Goal: Information Seeking & Learning: Find specific fact

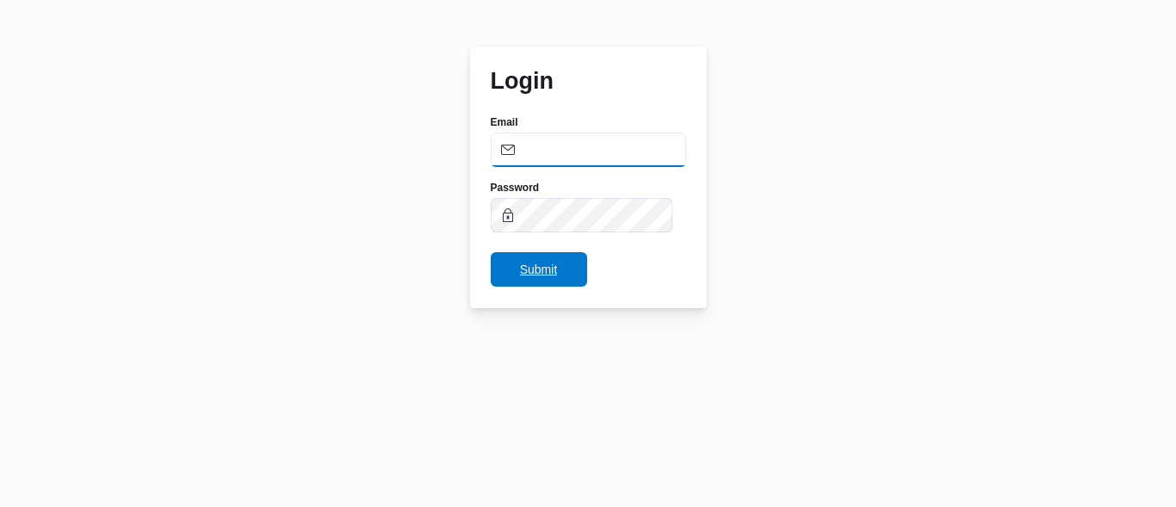
type input "[PERSON_NAME][EMAIL_ADDRESS][DOMAIN_NAME]"
click at [571, 277] on span "Submit" at bounding box center [539, 269] width 96 height 34
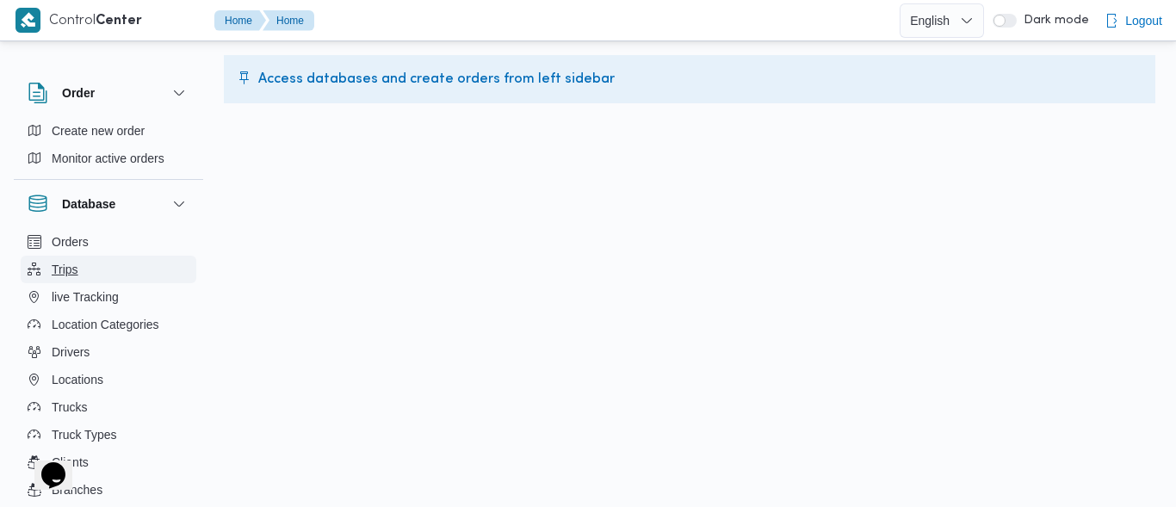
click at [70, 265] on span "Trips" at bounding box center [65, 269] width 27 height 21
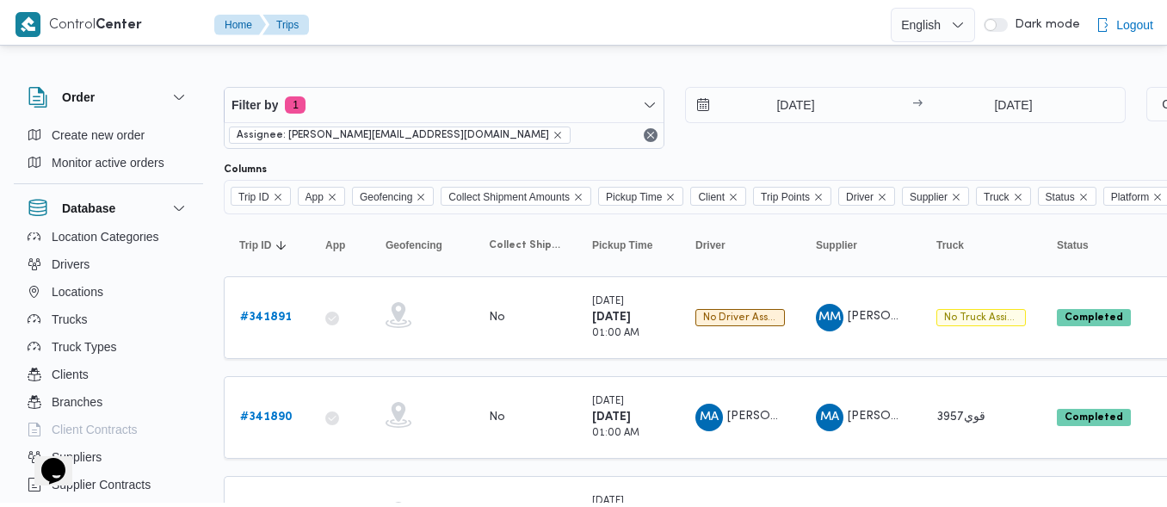
scroll to position [93, 0]
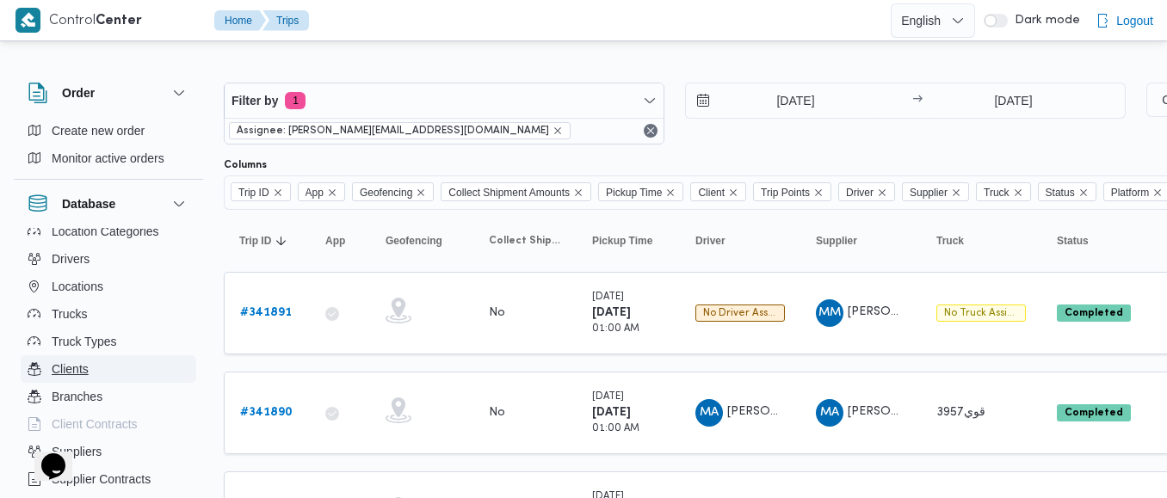
click at [57, 367] on span "Clients" at bounding box center [70, 369] width 37 height 21
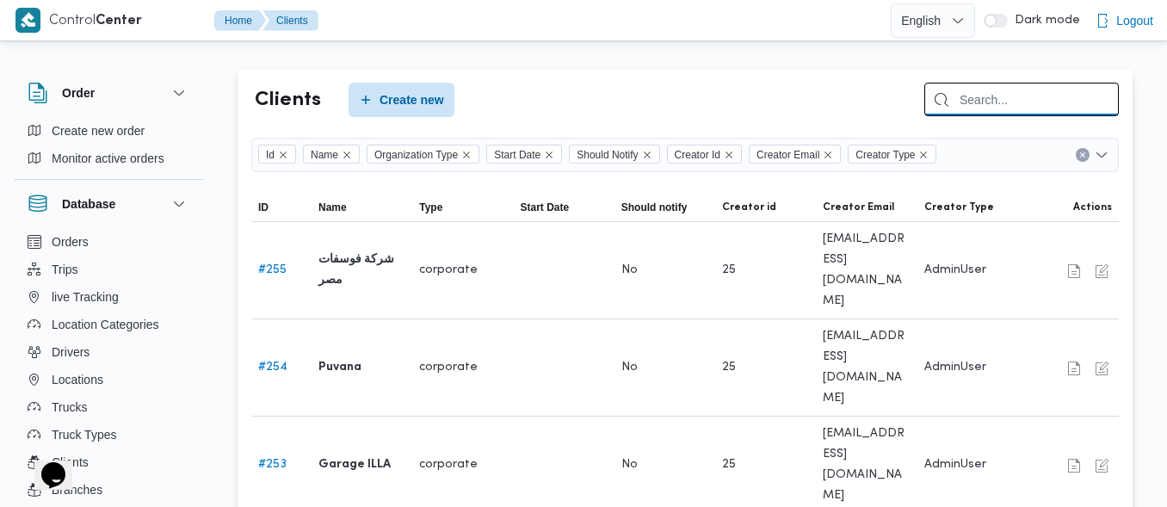
click at [990, 96] on input "search" at bounding box center [1021, 100] width 195 height 34
type input "c"
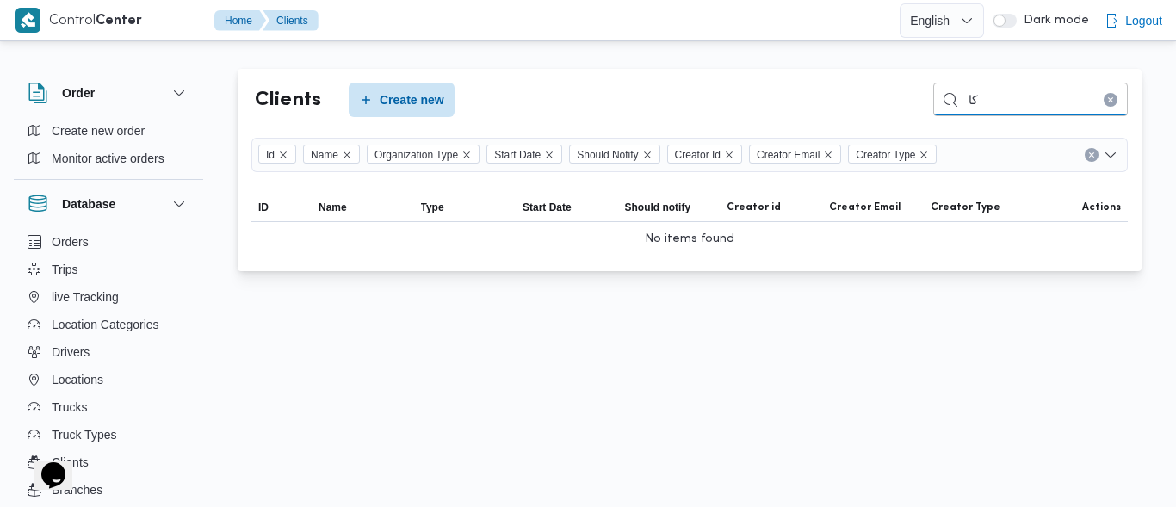
type input "ك"
type input "ؤ"
click at [1017, 104] on input "Carr" at bounding box center [1030, 100] width 195 height 34
type input "Carrefour"
click at [1113, 99] on icon "Clear input" at bounding box center [1110, 99] width 7 height 7
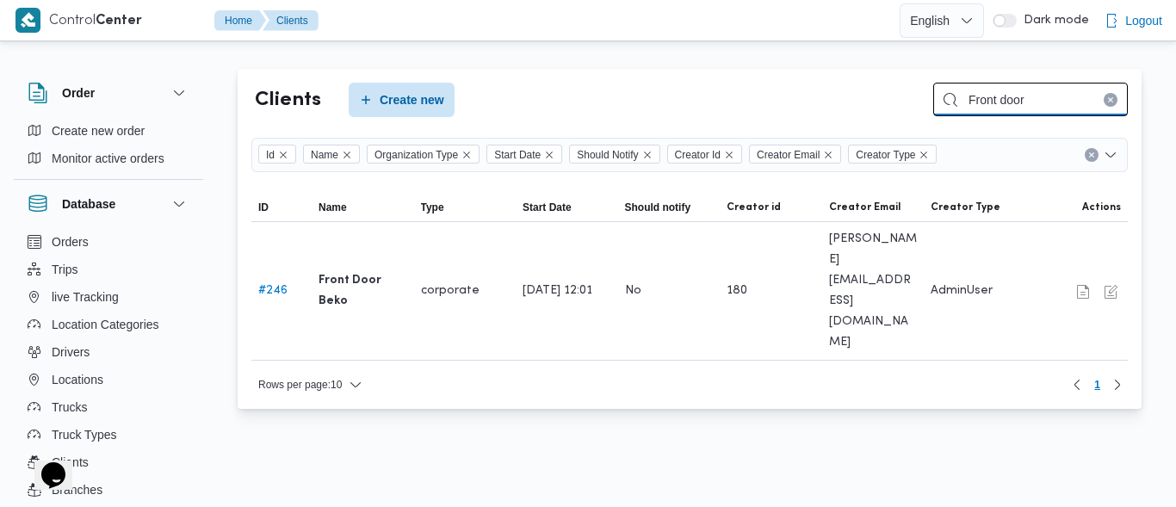
click at [1060, 102] on input "Front door" at bounding box center [1030, 100] width 195 height 34
click at [1011, 96] on input "Front door" at bounding box center [1030, 100] width 195 height 34
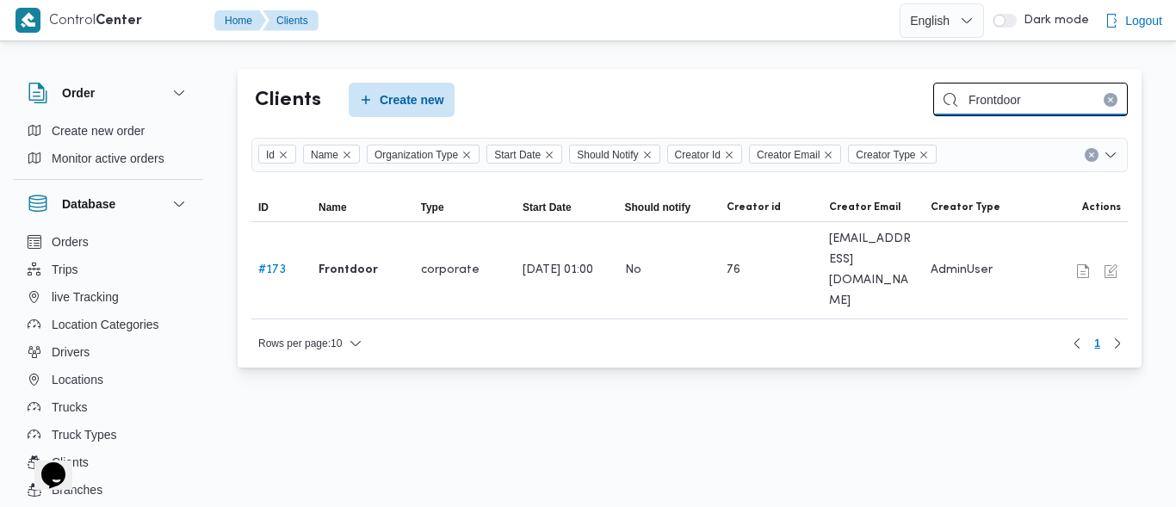
click at [1044, 93] on input "Frontdoor" at bounding box center [1030, 100] width 195 height 34
click at [1044, 96] on input "Frontdoor" at bounding box center [1030, 100] width 195 height 34
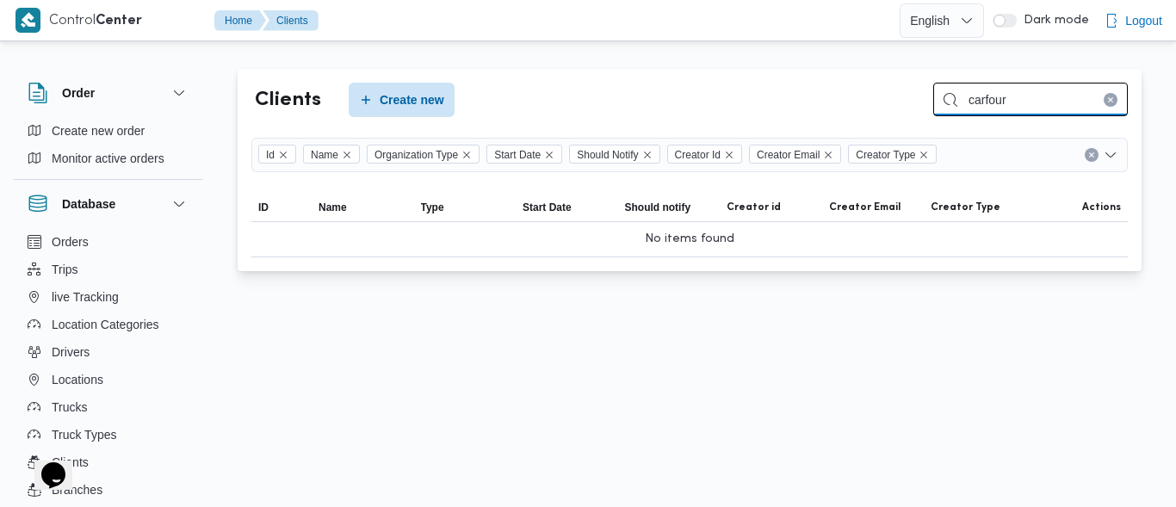
click at [1044, 96] on input "carfour" at bounding box center [1030, 100] width 195 height 34
type input "c"
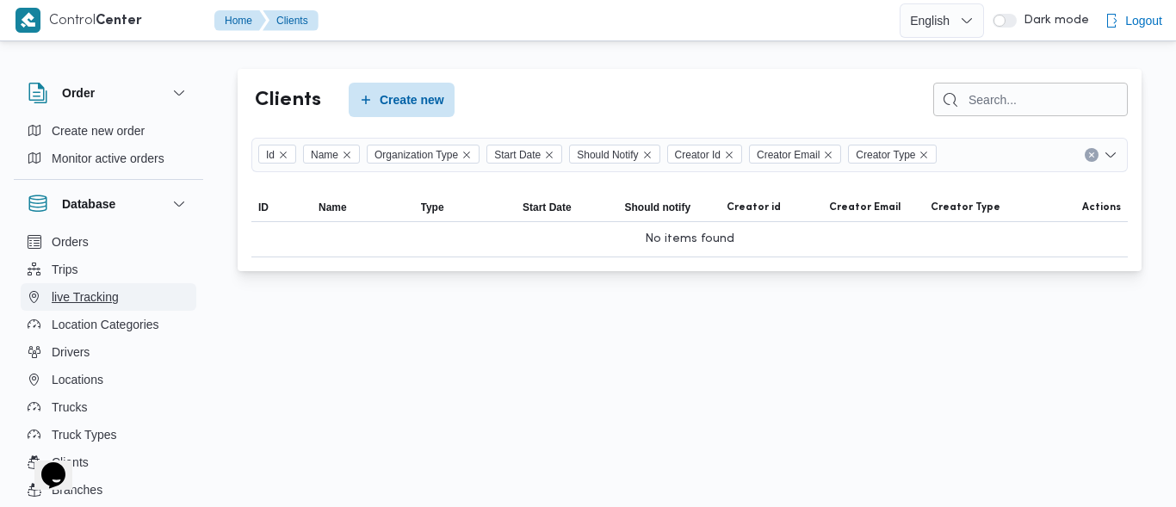
click at [87, 294] on span "live Tracking" at bounding box center [85, 297] width 67 height 21
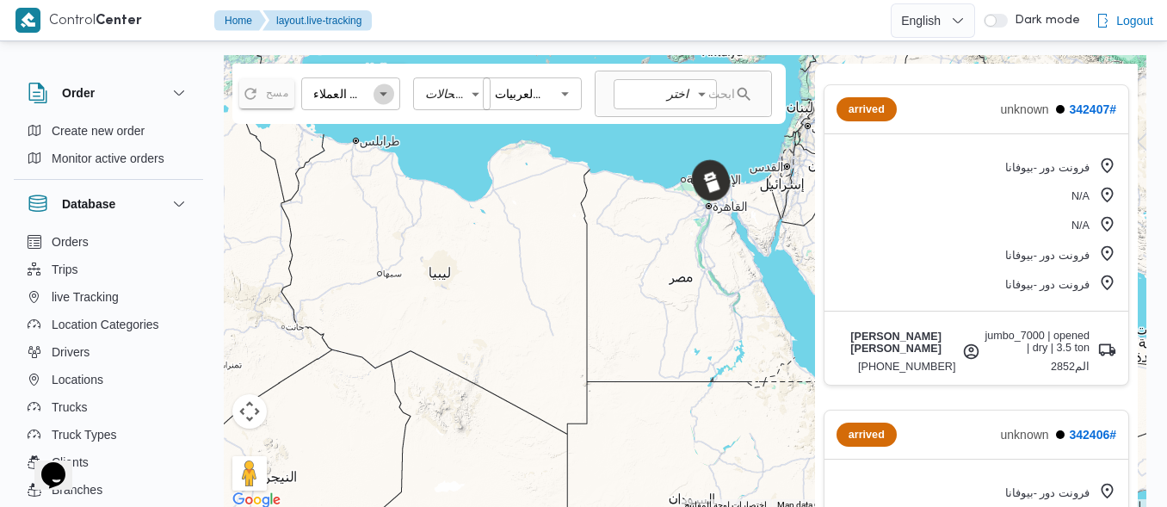
click at [390, 89] on icon "Open" at bounding box center [383, 94] width 18 height 18
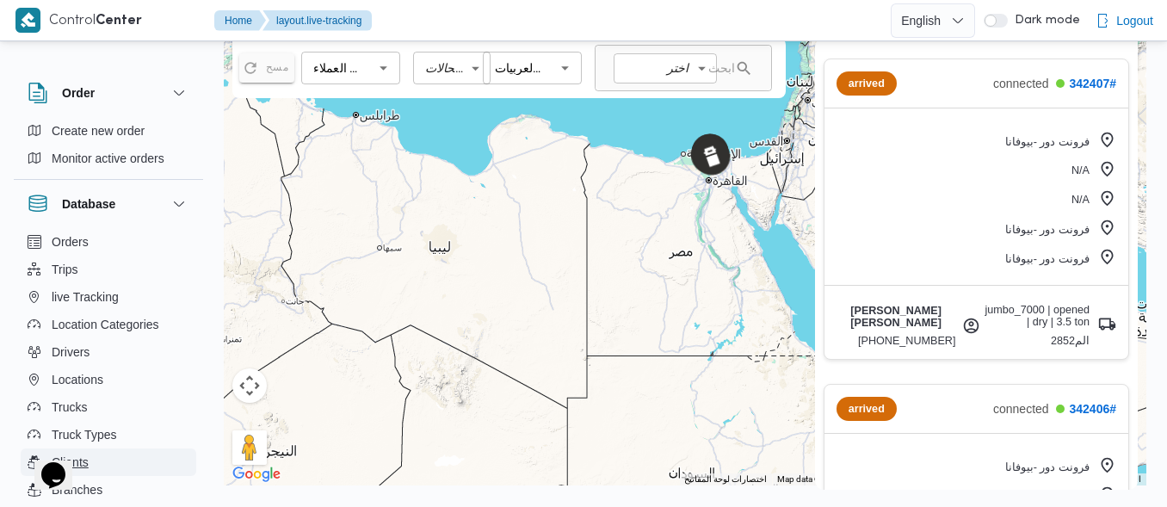
click at [106, 455] on button "Clients" at bounding box center [109, 462] width 176 height 28
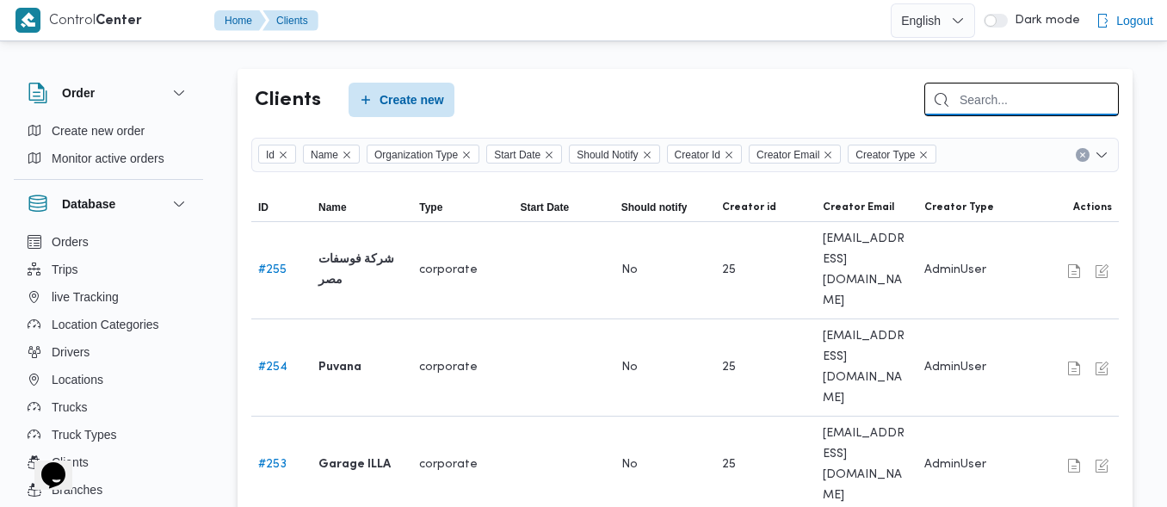
click at [1019, 96] on input "search" at bounding box center [1021, 100] width 195 height 34
type input "t"
type input "ق"
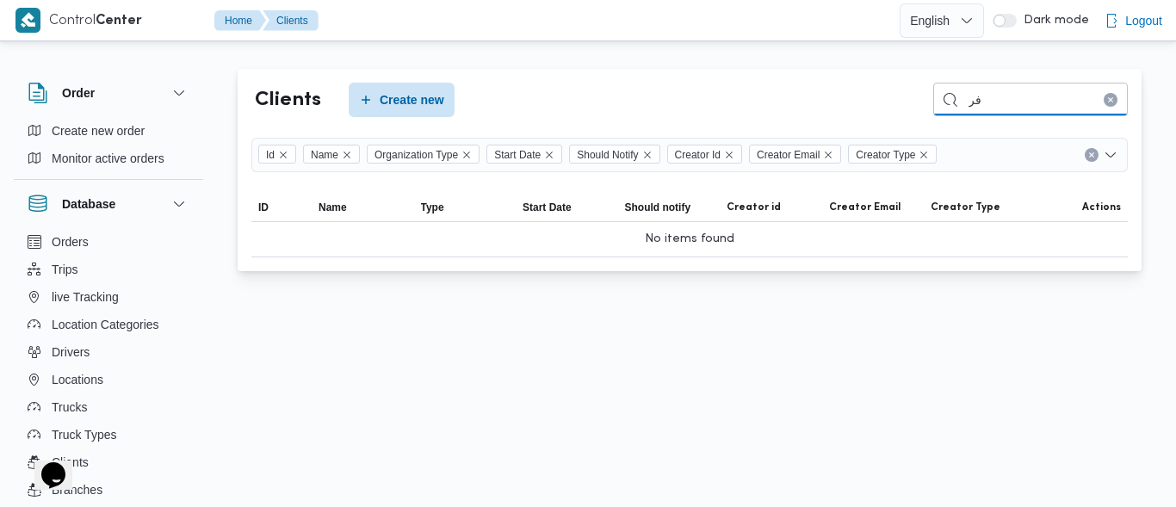
type input "ف"
type input "اكتوبر"
click at [67, 345] on span "Drivers" at bounding box center [71, 352] width 38 height 21
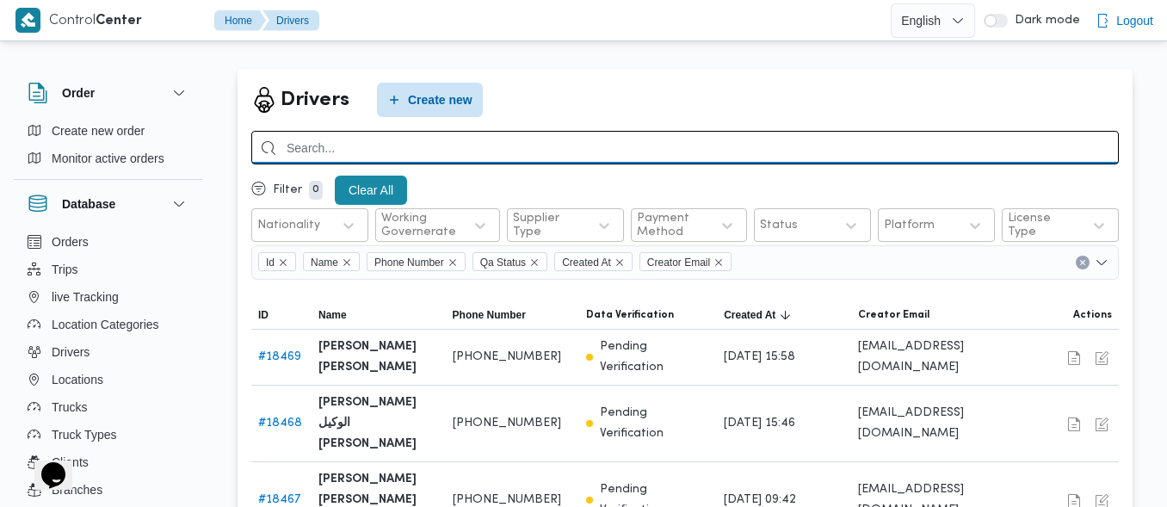
click at [692, 146] on input "search" at bounding box center [685, 148] width 868 height 34
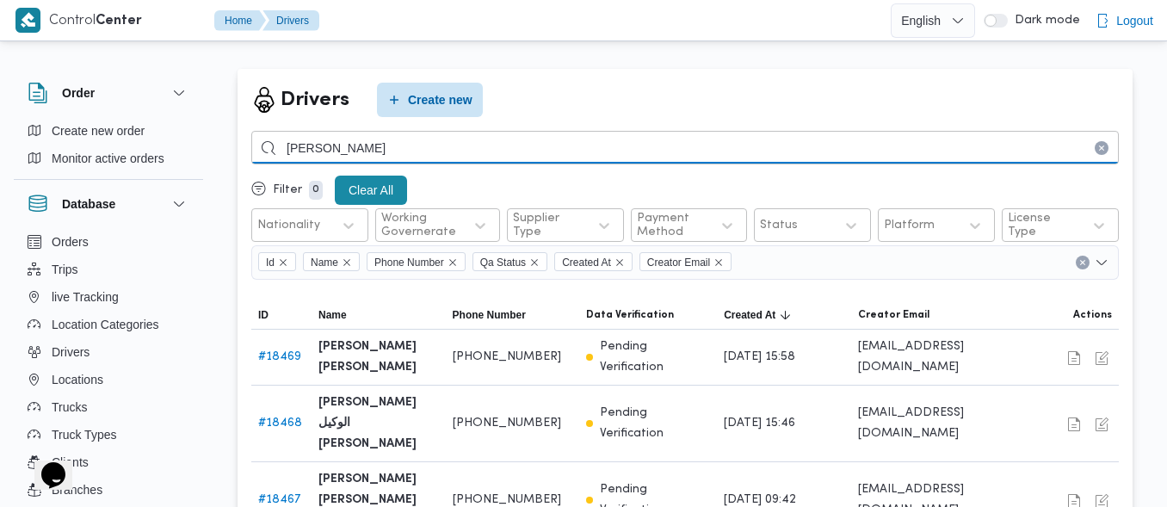
type input "[PERSON_NAME]"
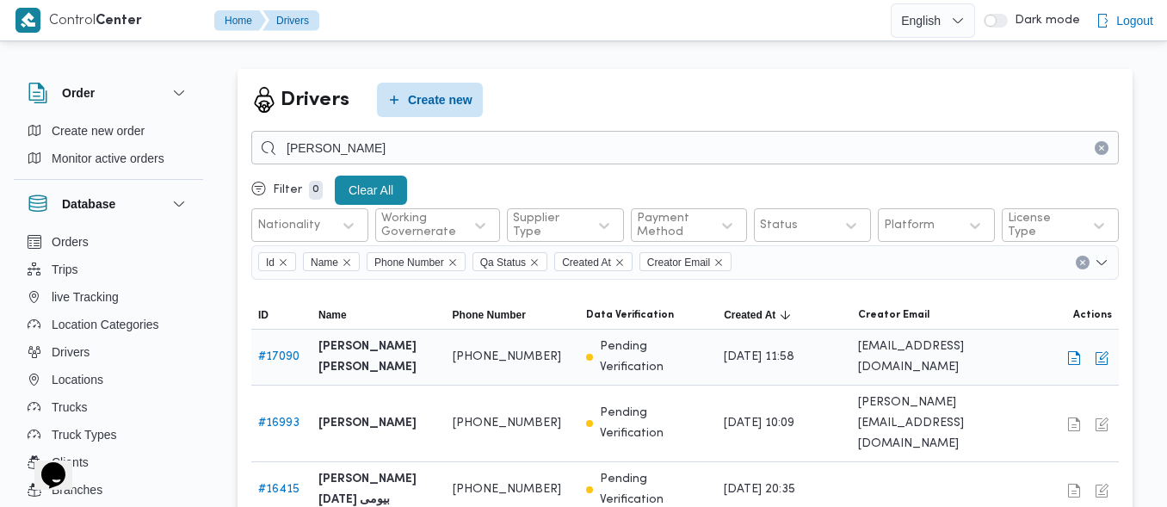
click at [359, 362] on b "[PERSON_NAME] [PERSON_NAME]" at bounding box center [378, 357] width 121 height 41
click at [276, 355] on link "# 17090" at bounding box center [278, 356] width 41 height 11
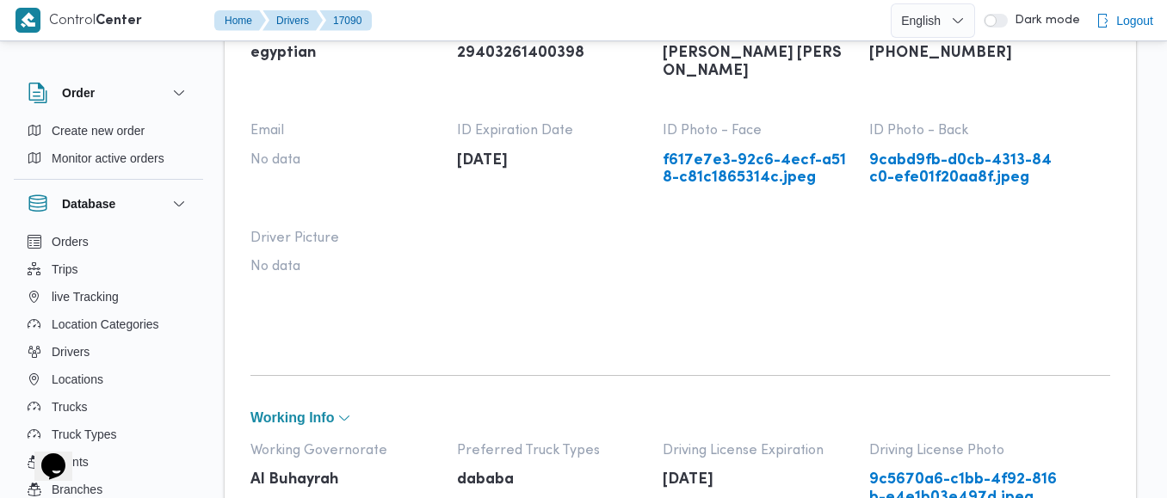
scroll to position [148, 0]
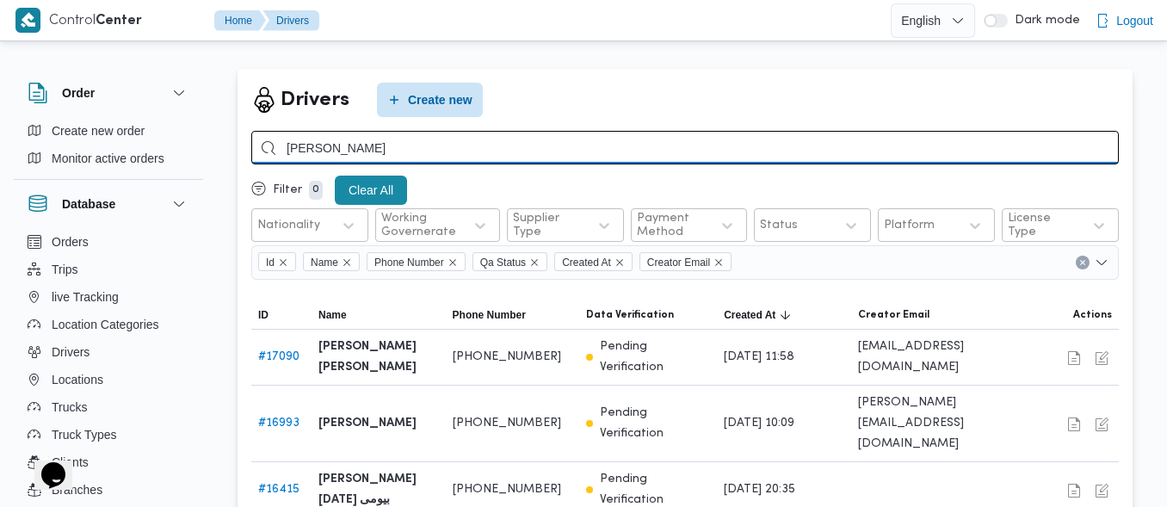
click at [506, 137] on input "[PERSON_NAME]" at bounding box center [685, 148] width 868 height 34
type input "01028872496"
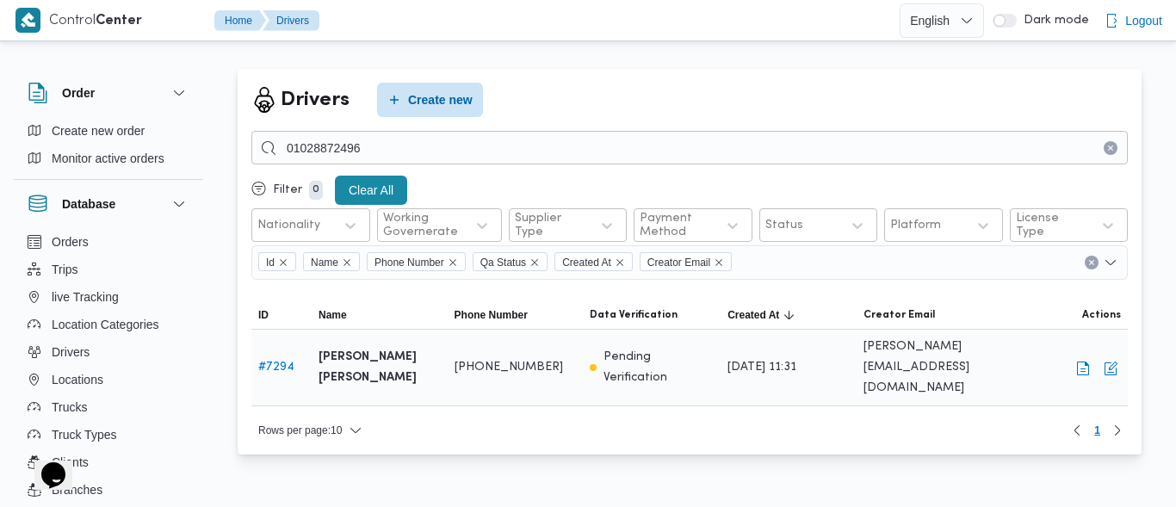
click at [269, 362] on link "# 7294" at bounding box center [276, 367] width 36 height 11
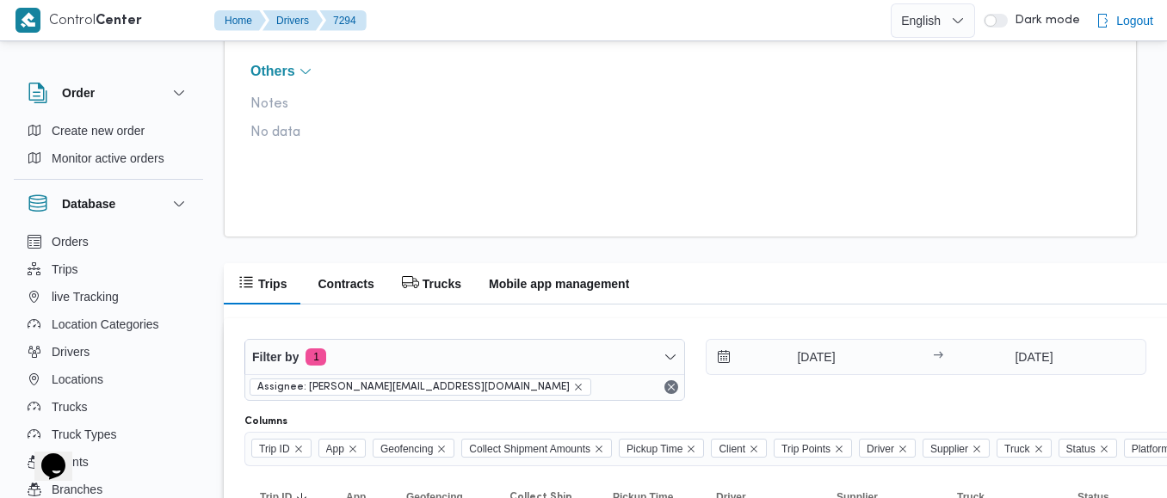
scroll to position [1140, 0]
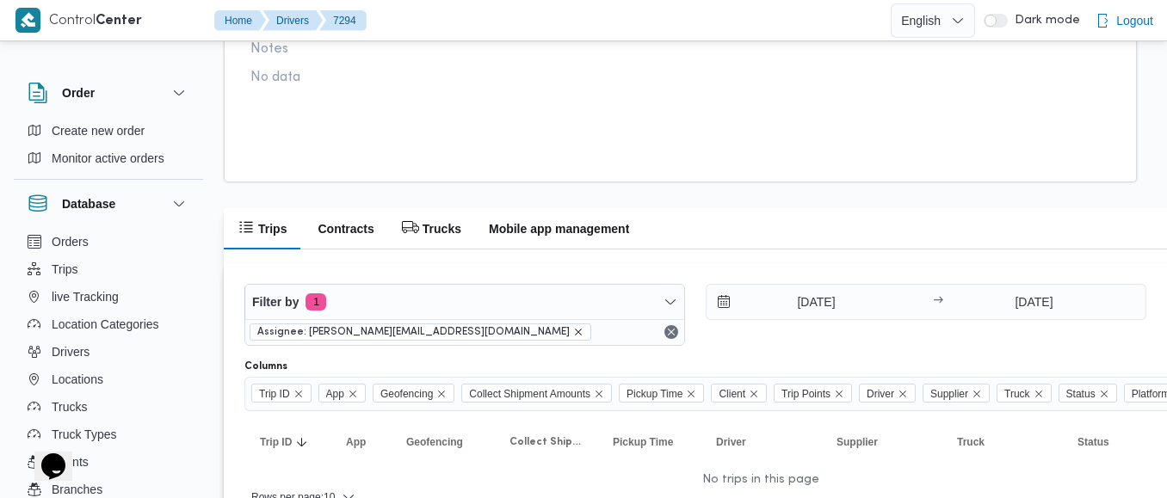
click at [573, 331] on icon "remove selected entity" at bounding box center [578, 332] width 10 height 10
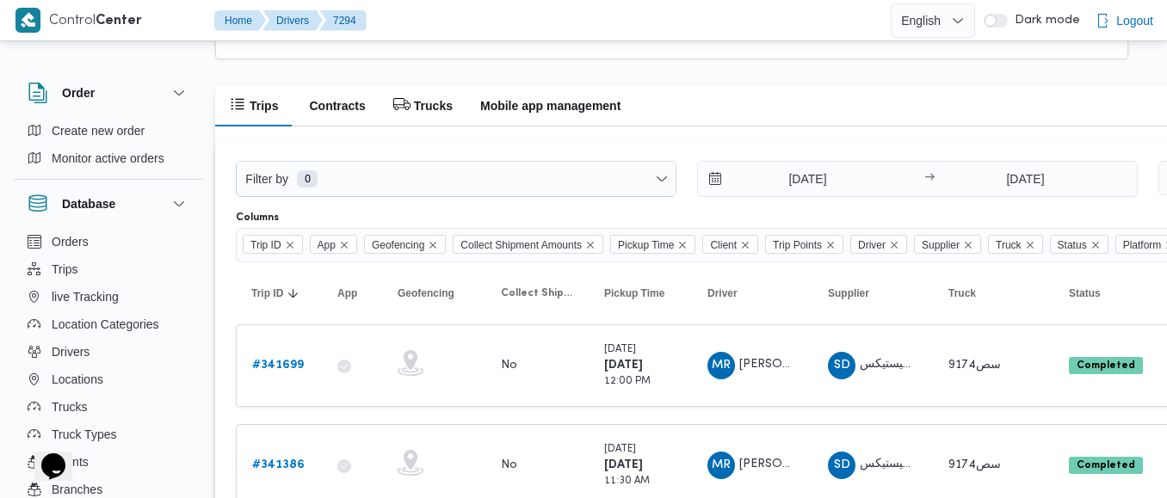
scroll to position [1264, 0]
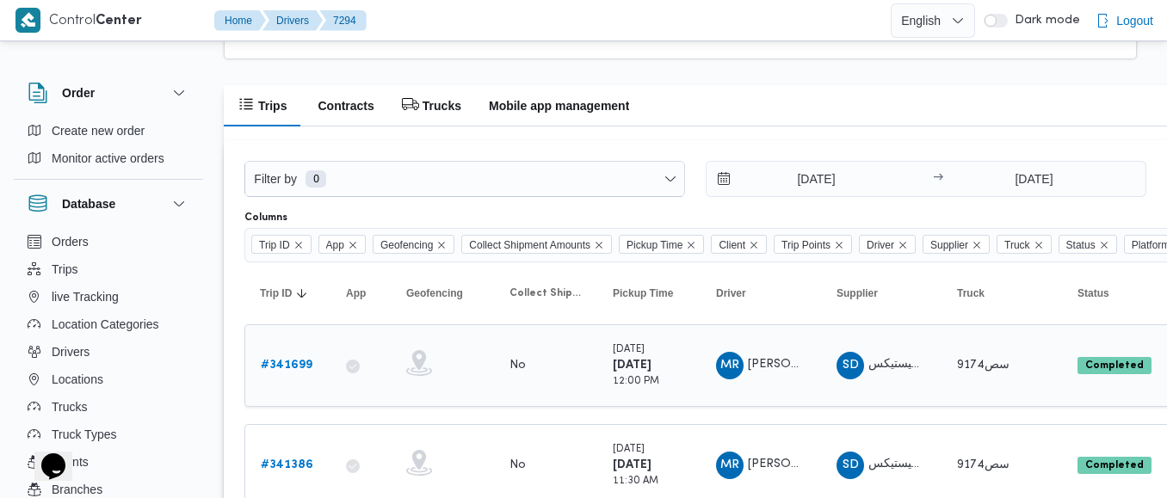
click at [258, 361] on div "# 341699" at bounding box center [288, 366] width 68 height 34
click at [283, 361] on b "# 341699" at bounding box center [287, 365] width 52 height 11
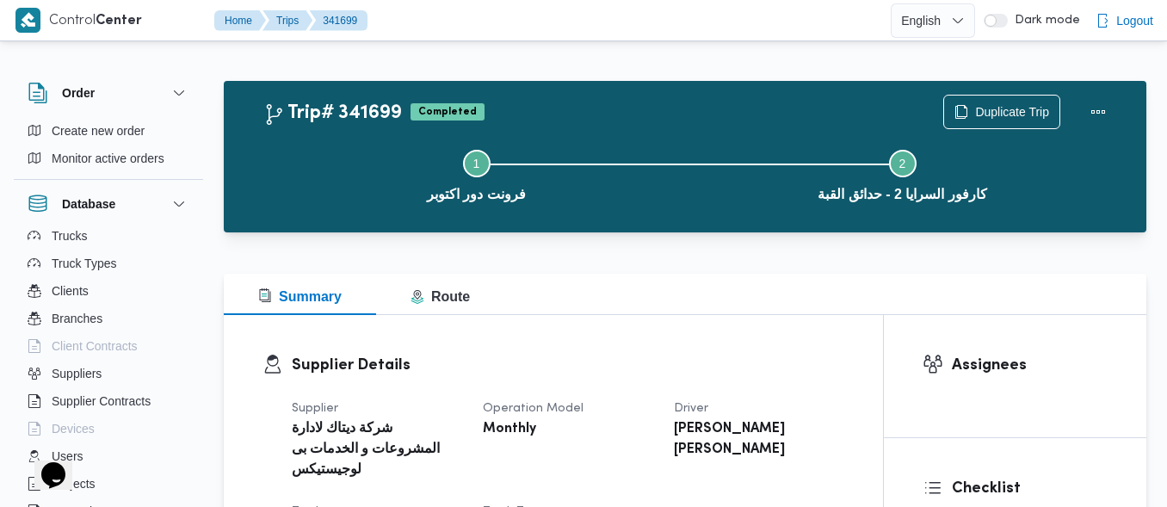
scroll to position [185, 0]
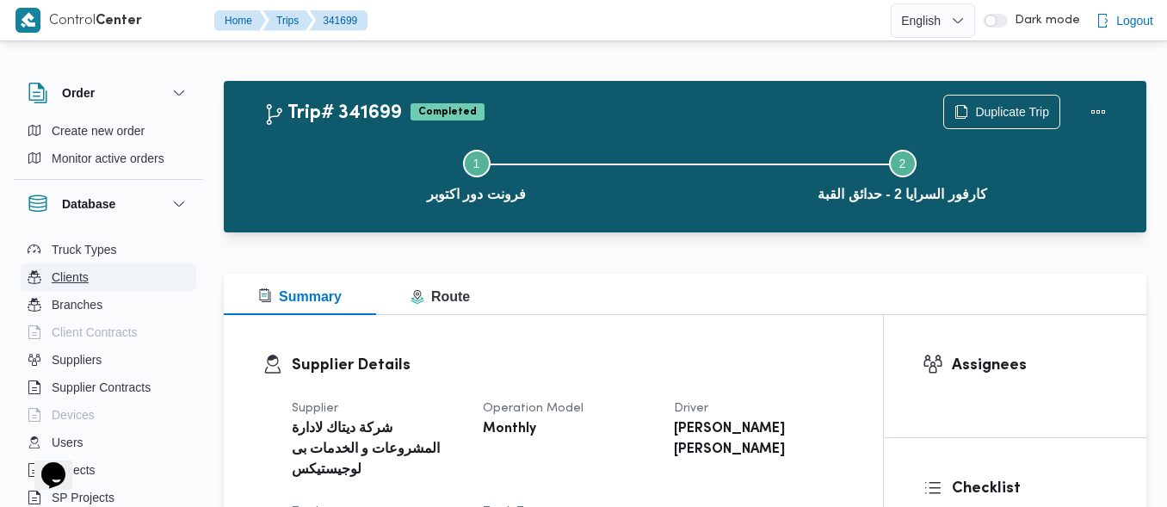
click at [79, 275] on span "Clients" at bounding box center [70, 277] width 37 height 21
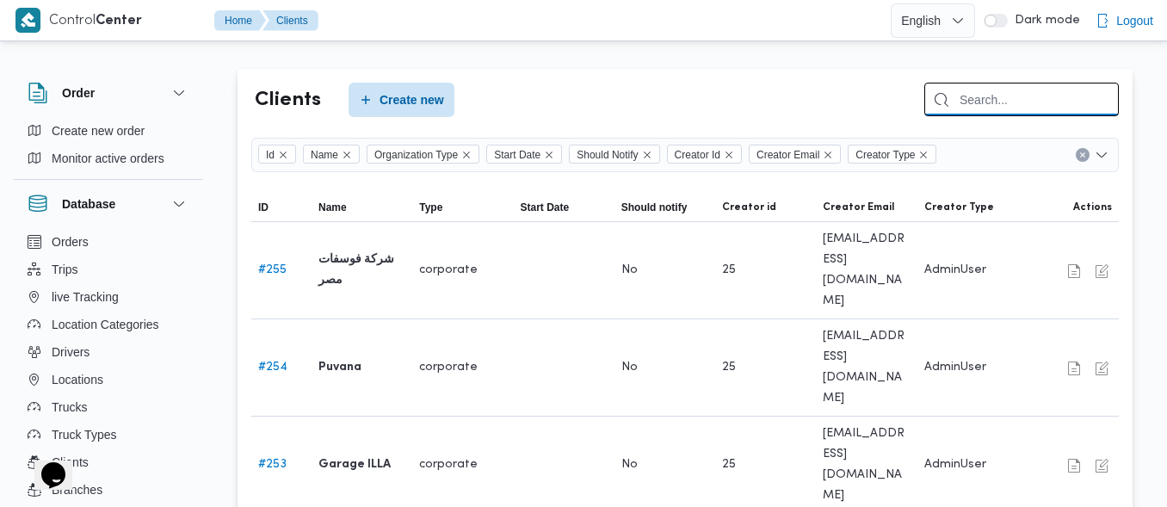
click at [1051, 96] on input "search" at bounding box center [1021, 100] width 195 height 34
type input "ب"
type input "Frontdoor"
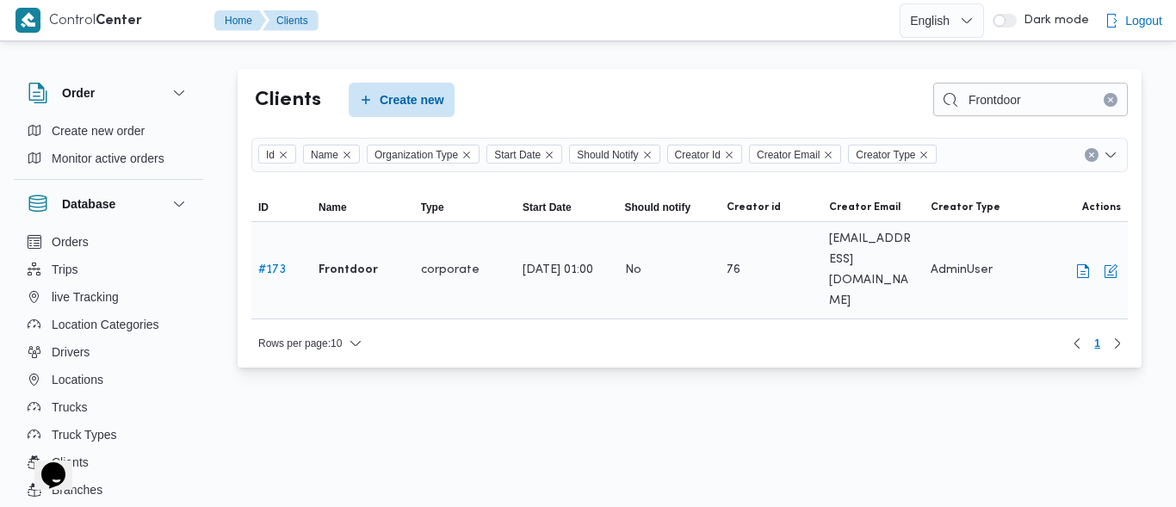
click at [351, 260] on b "Frontdoor" at bounding box center [347, 270] width 59 height 21
click at [273, 264] on link "# 173" at bounding box center [272, 269] width 28 height 11
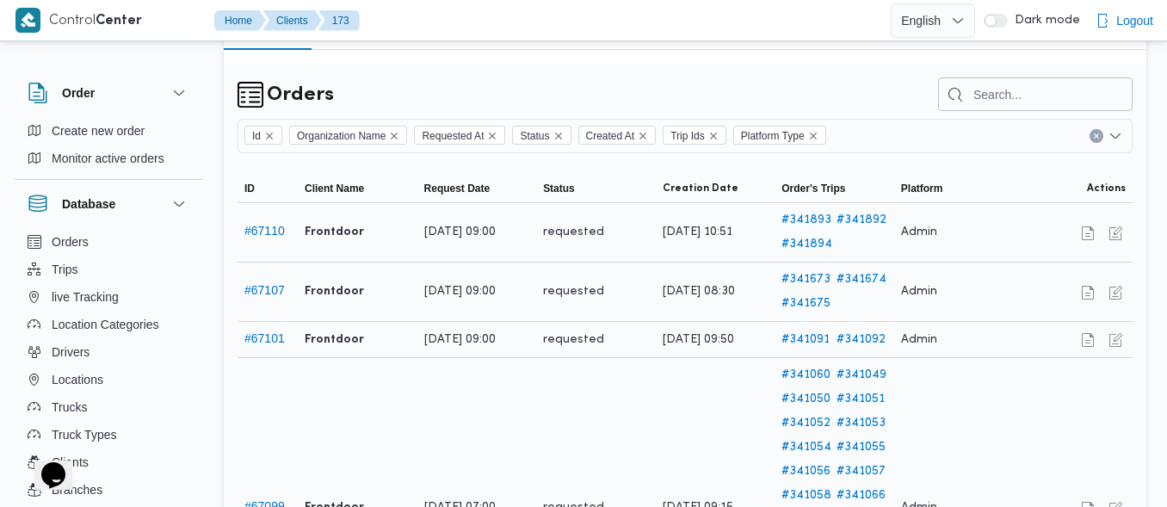
scroll to position [368, 0]
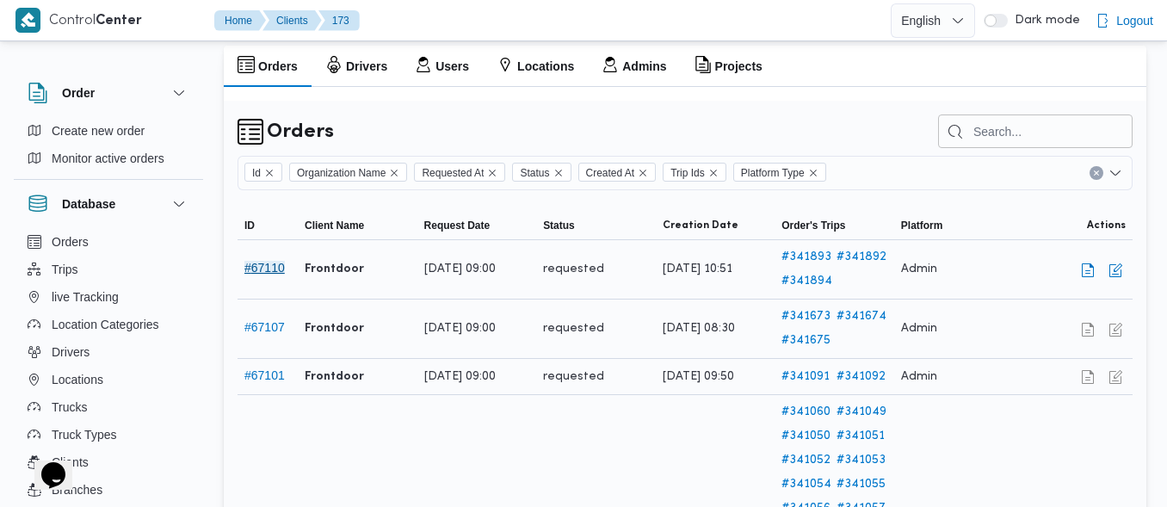
click at [275, 275] on button "# 67110" at bounding box center [264, 268] width 40 height 14
click at [529, 279] on div "[DATE] 09:00" at bounding box center [477, 269] width 120 height 34
click at [380, 279] on div "Frontdoor" at bounding box center [358, 269] width 120 height 34
click at [274, 275] on button "# 67110" at bounding box center [264, 268] width 40 height 14
click at [807, 268] on link "# 341893" at bounding box center [807, 257] width 51 height 21
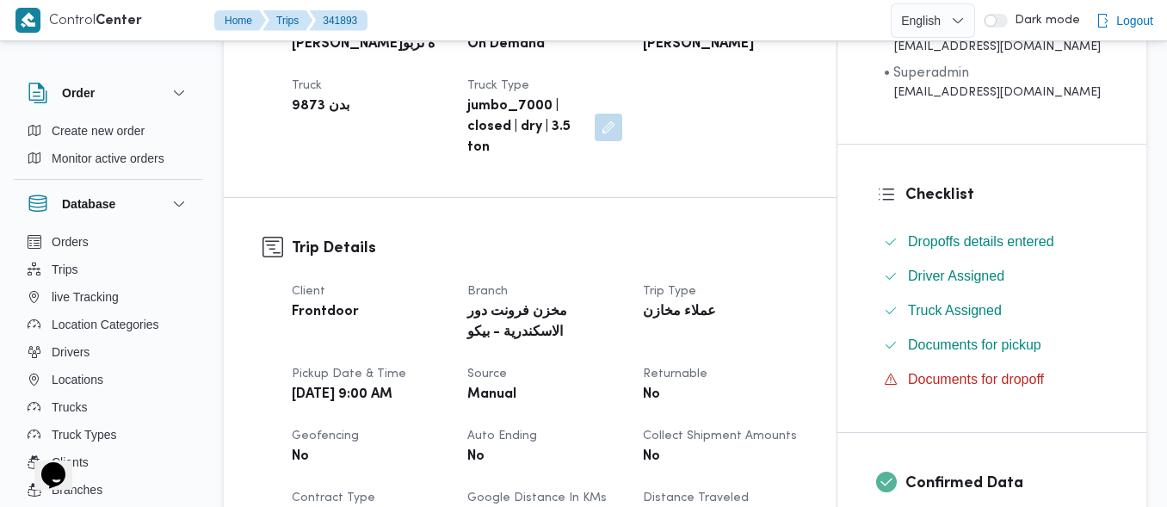
scroll to position [423, 0]
